Goal: Information Seeking & Learning: Learn about a topic

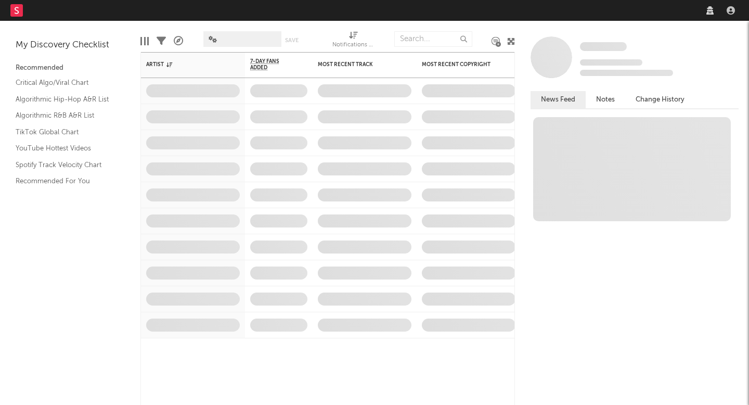
click at [568, 12] on nav "Dashboard Discovery Assistant Charts Leads" at bounding box center [374, 10] width 749 height 21
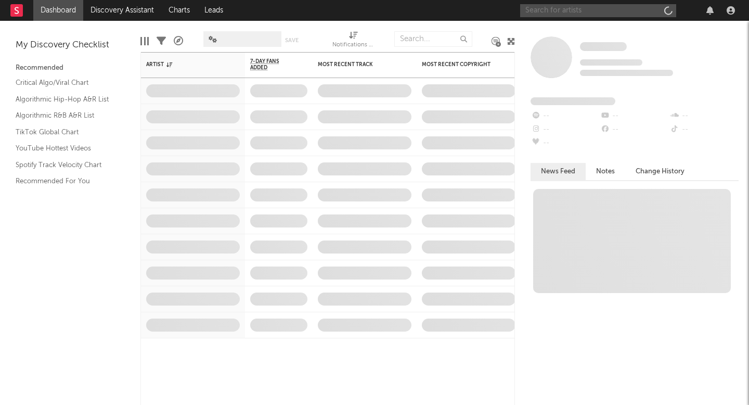
click at [568, 12] on input "text" at bounding box center [598, 10] width 156 height 13
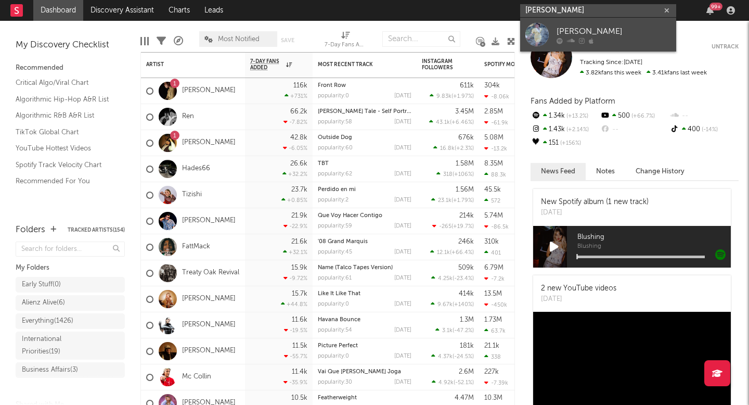
type input "[PERSON_NAME]"
click at [612, 30] on div "[PERSON_NAME]" at bounding box center [614, 31] width 114 height 12
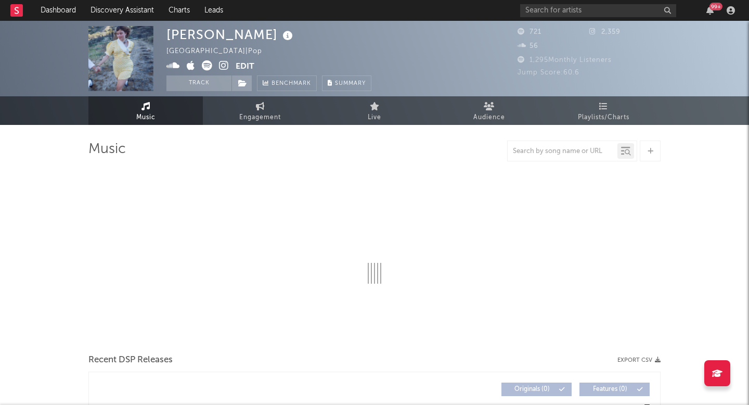
select select "6m"
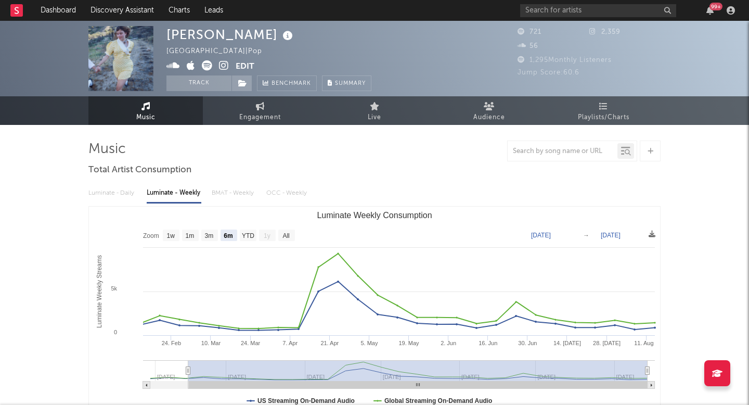
click at [547, 3] on div "99 +" at bounding box center [629, 10] width 218 height 21
click at [547, 9] on input "text" at bounding box center [598, 10] width 156 height 13
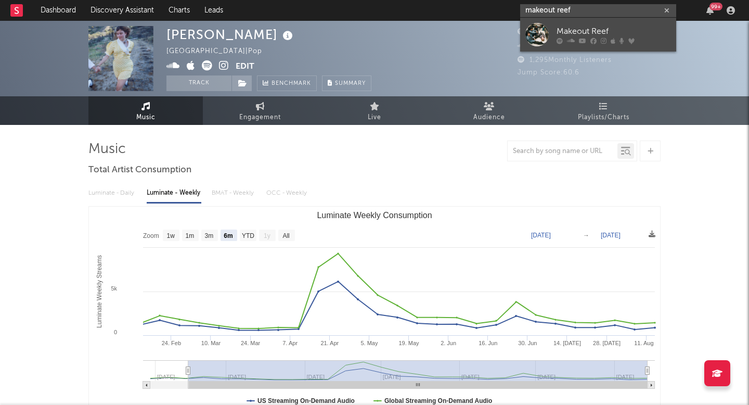
type input "makeout reef"
click at [556, 22] on link "Makeout Reef" at bounding box center [598, 35] width 156 height 34
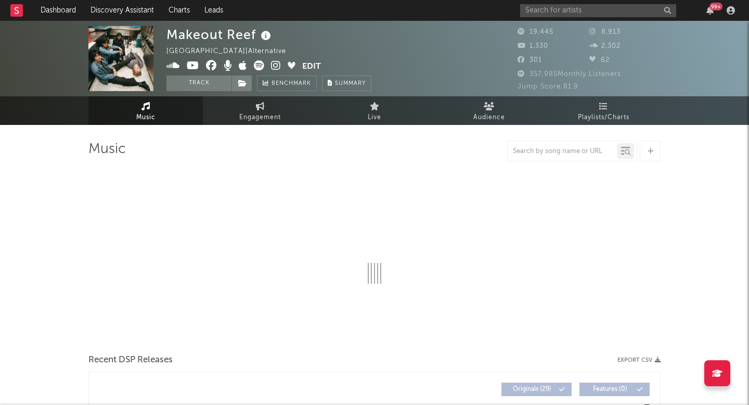
select select "6m"
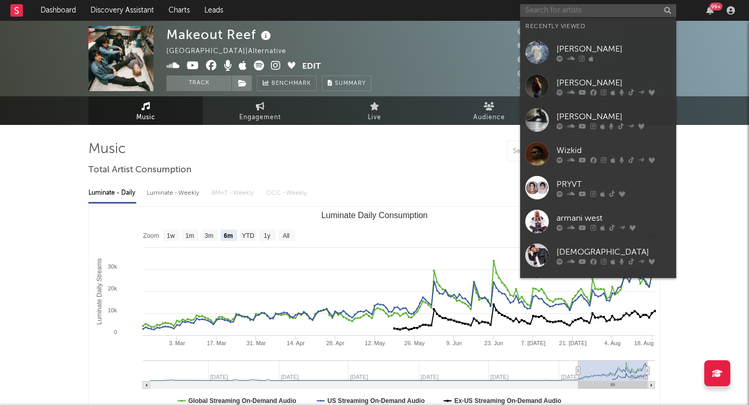
click at [561, 11] on input "text" at bounding box center [598, 10] width 156 height 13
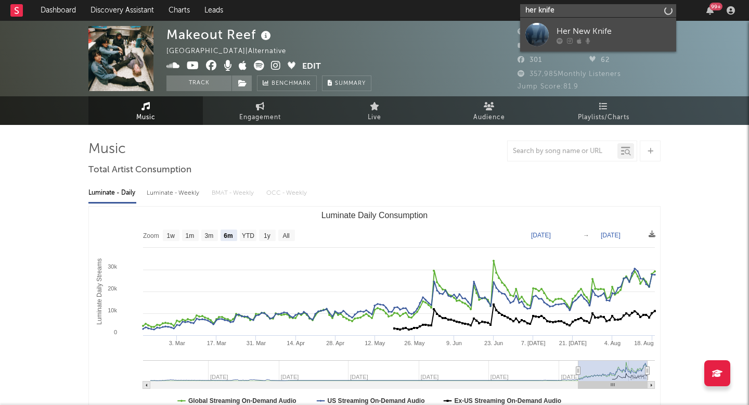
type input "her knife"
click at [568, 33] on div "Her New Knife" at bounding box center [614, 31] width 114 height 12
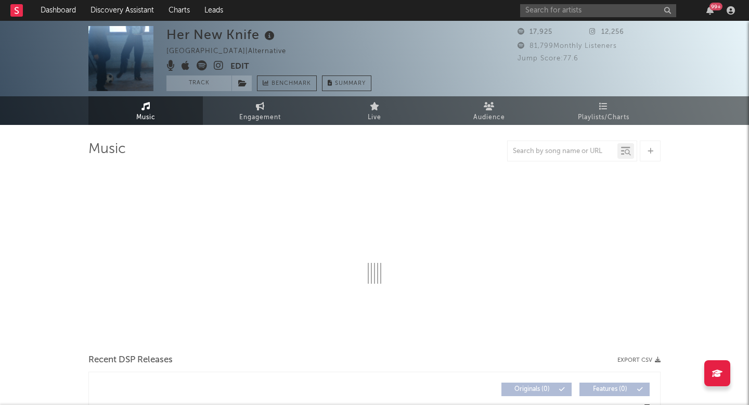
select select "6m"
